Goal: Information Seeking & Learning: Learn about a topic

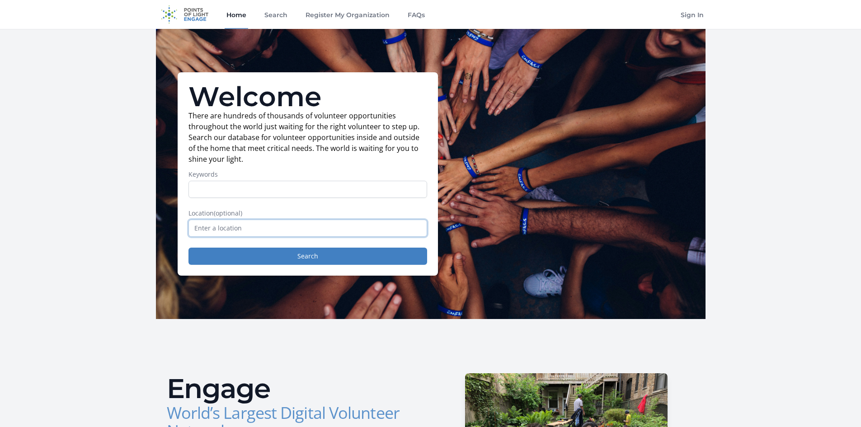
click at [294, 236] on input "text" at bounding box center [307, 228] width 239 height 17
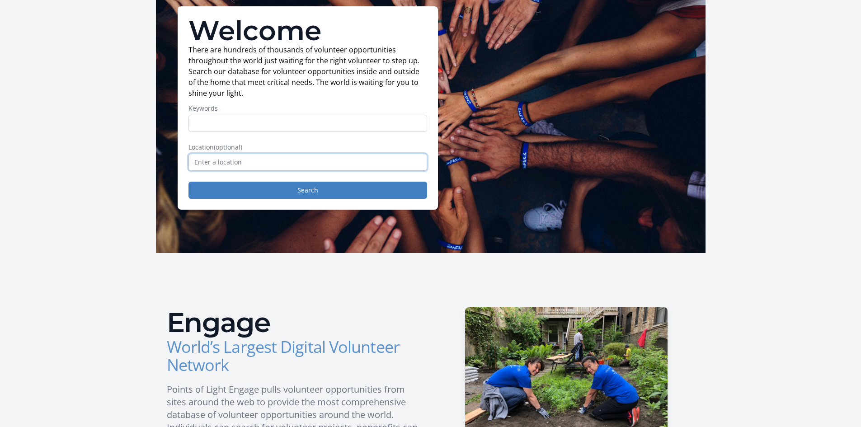
scroll to position [63, 0]
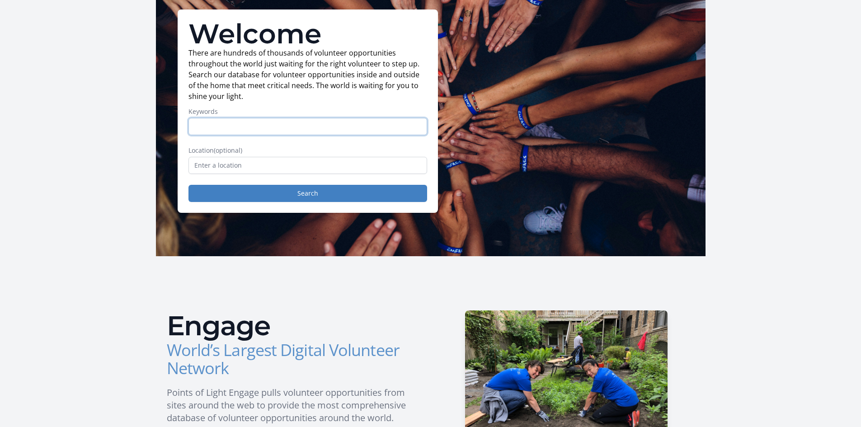
click at [284, 134] on input "Keywords" at bounding box center [307, 126] width 239 height 17
type input "Game"
click at [188, 185] on button "Search" at bounding box center [307, 193] width 239 height 17
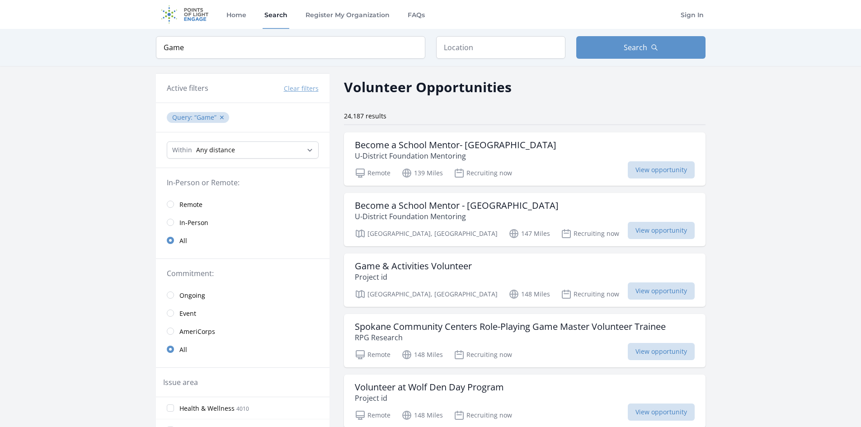
click at [195, 203] on span "Remote" at bounding box center [190, 204] width 23 height 9
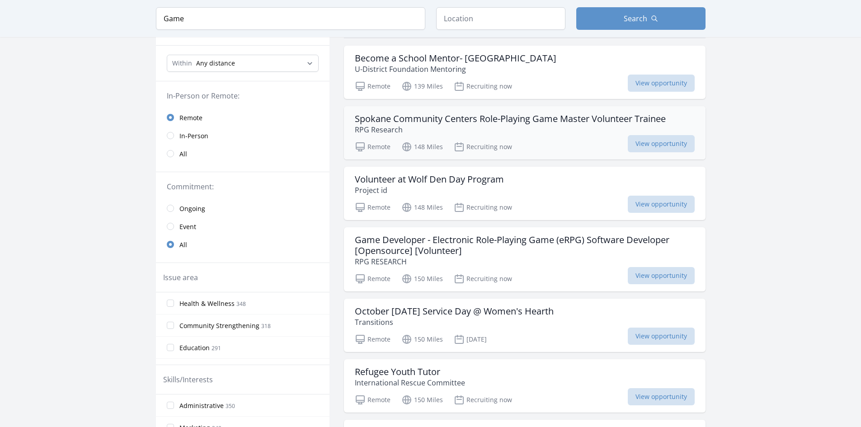
scroll to position [87, 0]
click at [556, 142] on div "Remote 148 Miles Recruiting now View opportunity" at bounding box center [525, 145] width 340 height 14
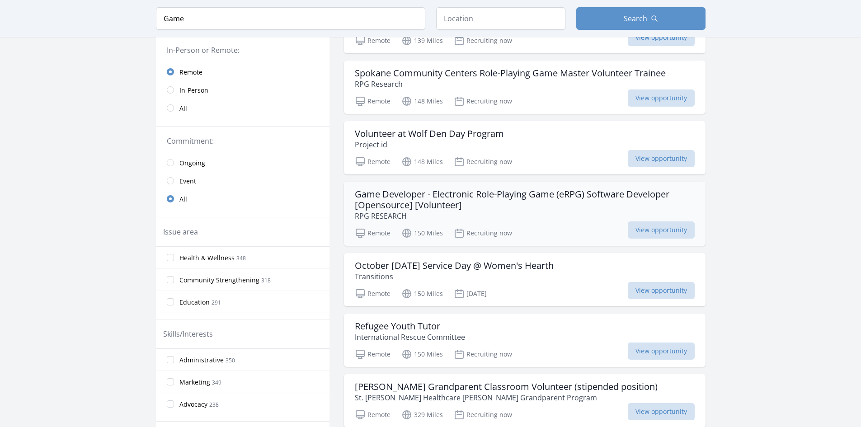
scroll to position [133, 0]
click at [486, 198] on h3 "Game Developer - Electronic Role-Playing Game (eRPG) Software Developer [Openso…" at bounding box center [525, 199] width 340 height 22
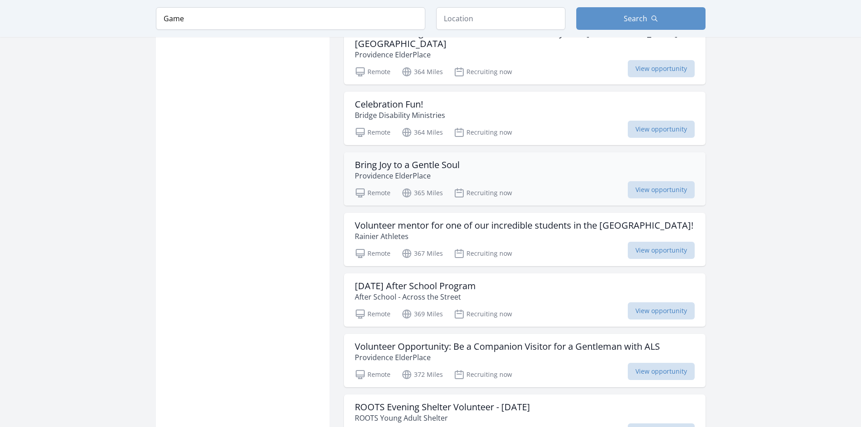
scroll to position [668, 0]
click at [449, 173] on p "Providence ElderPlace" at bounding box center [407, 175] width 105 height 11
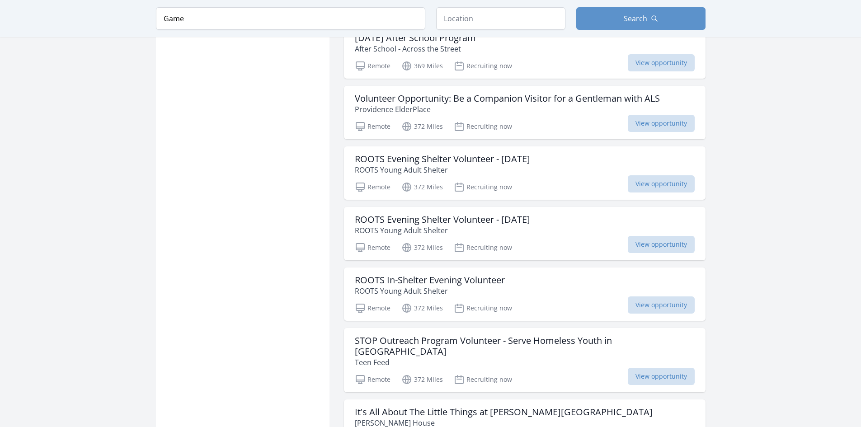
scroll to position [916, 0]
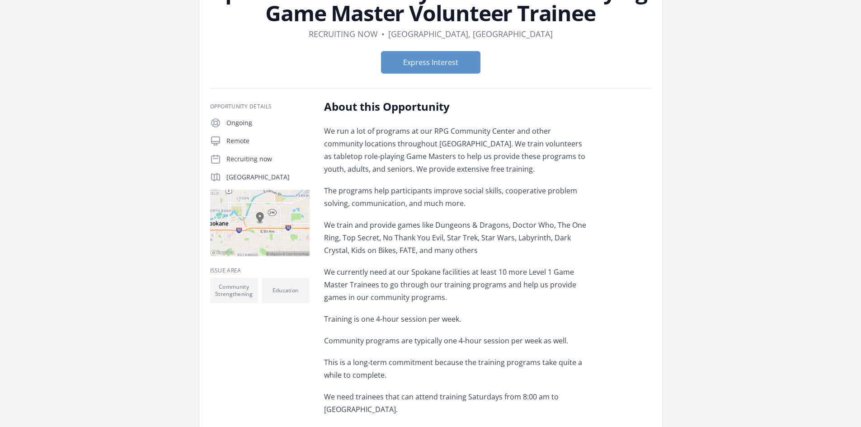
scroll to position [195, 0]
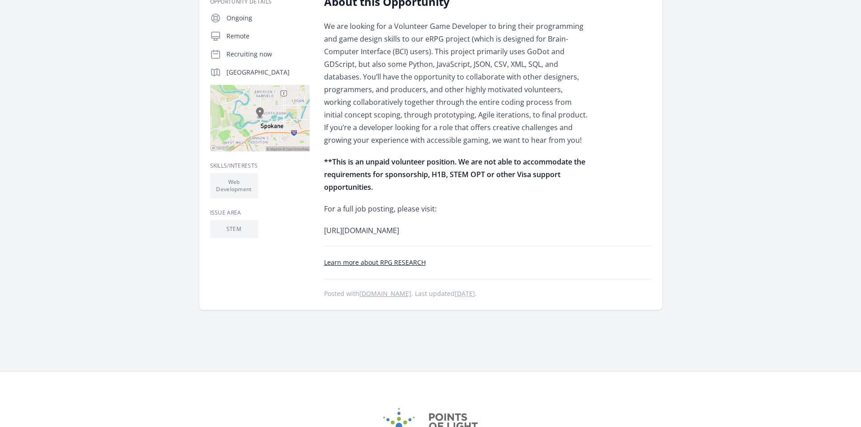
scroll to position [214, 0]
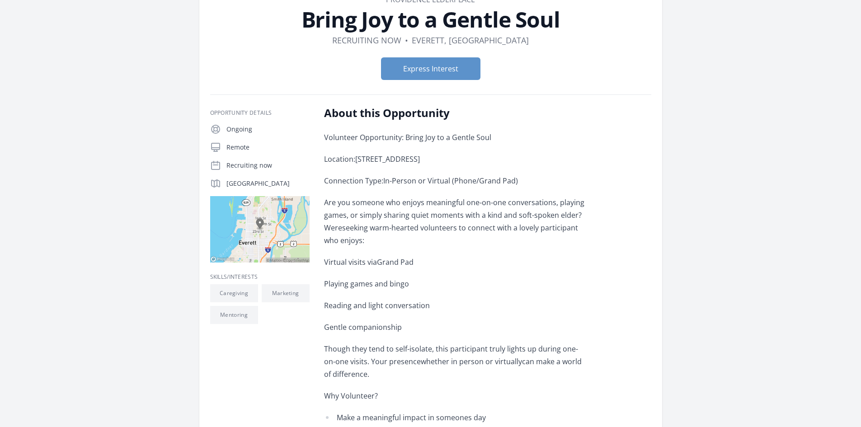
scroll to position [59, 0]
